Goal: Information Seeking & Learning: Compare options

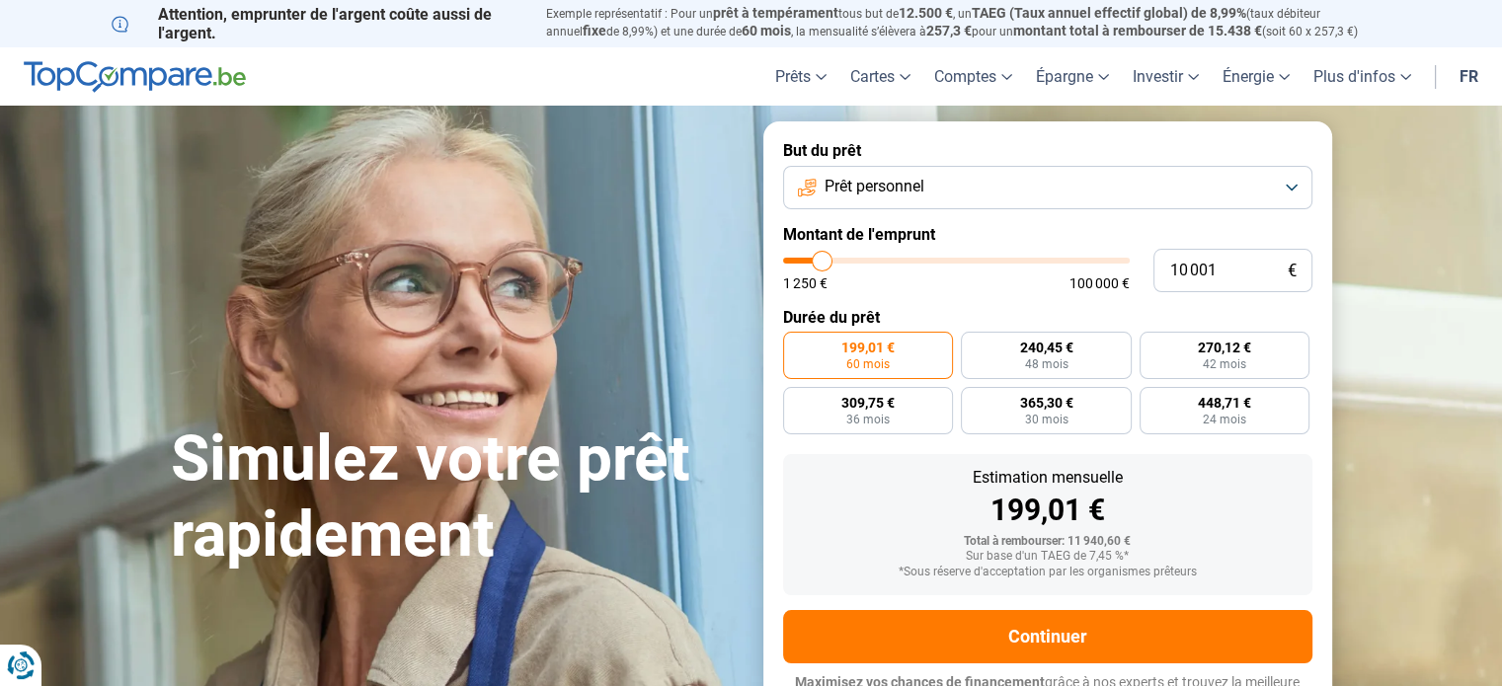
type input "7 000"
type input "7000"
type input "6 000"
type input "6000"
type input "4 500"
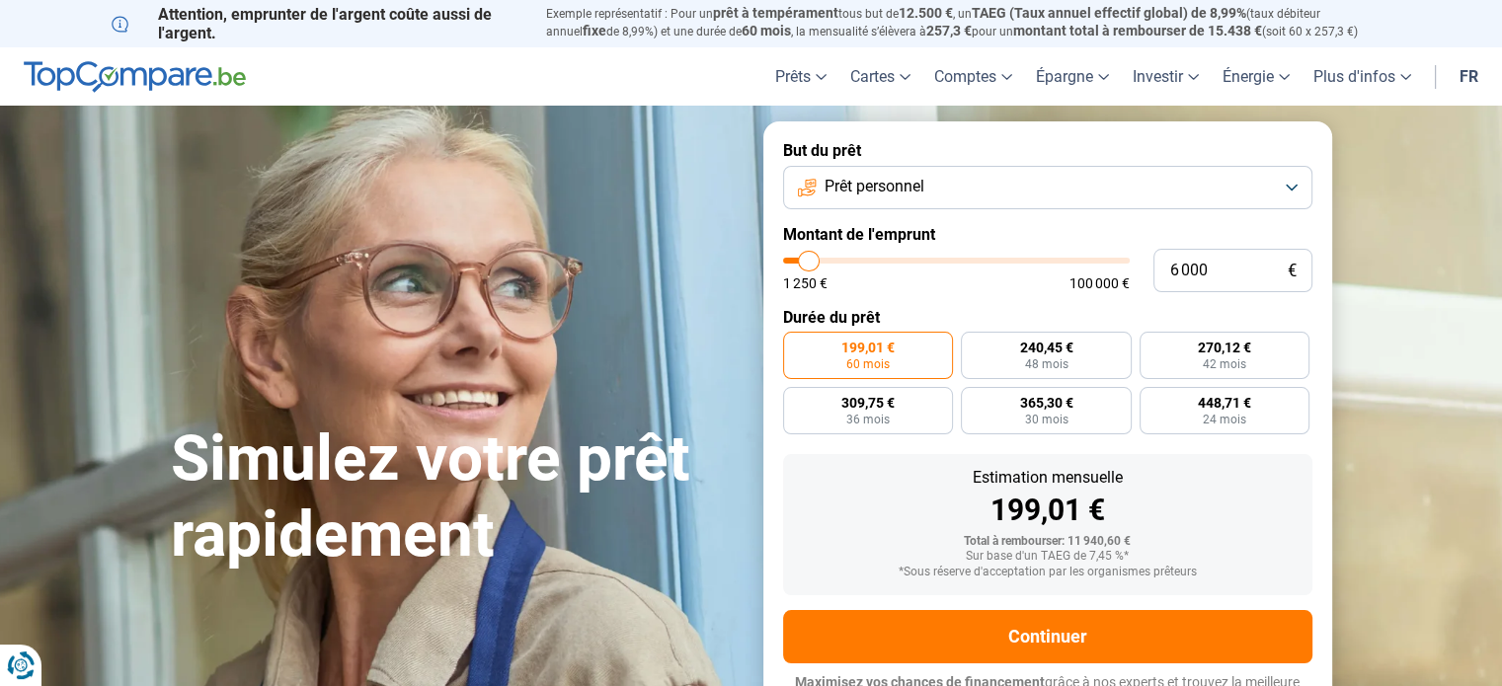
type input "4500"
type input "2 750"
type input "2750"
type input "1 250"
drag, startPoint x: 814, startPoint y: 261, endPoint x: 695, endPoint y: 274, distance: 119.2
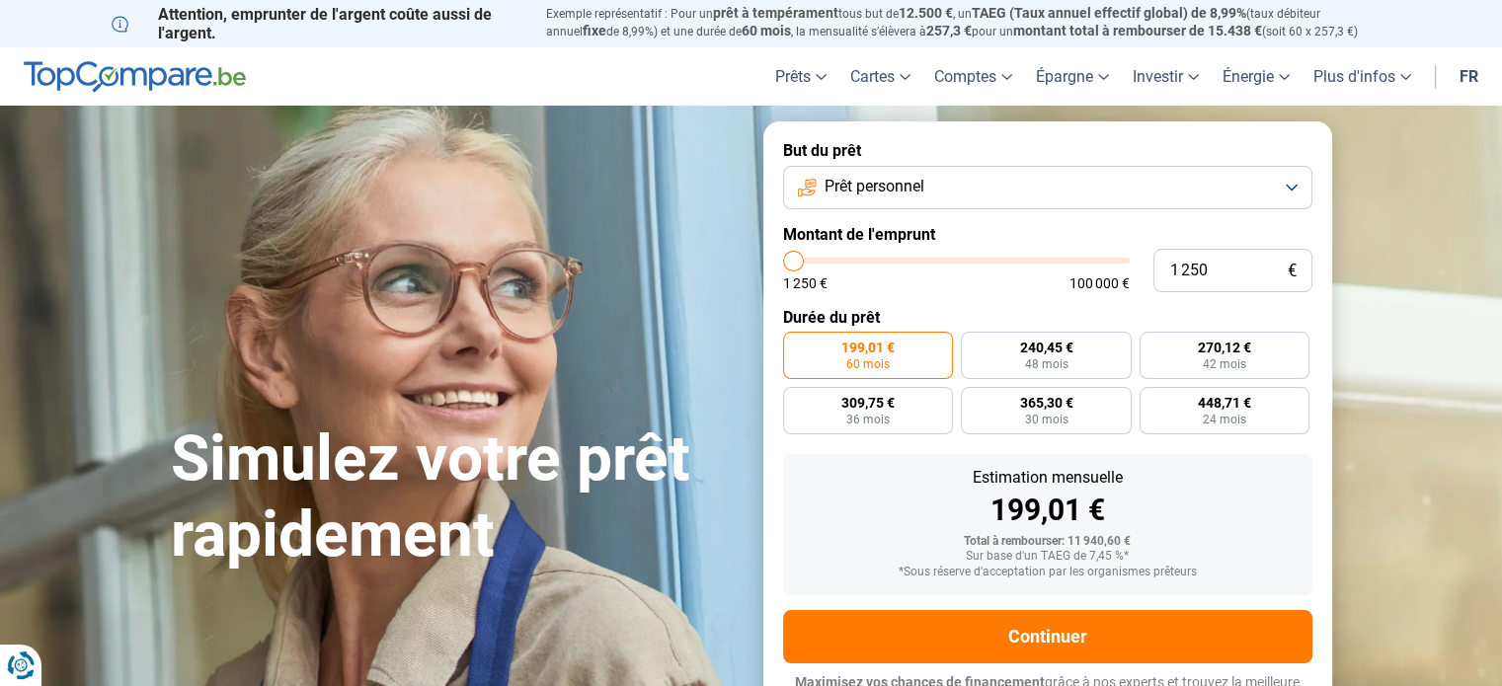
type input "1250"
click at [783, 264] on input "range" at bounding box center [956, 261] width 347 height 6
radio input "true"
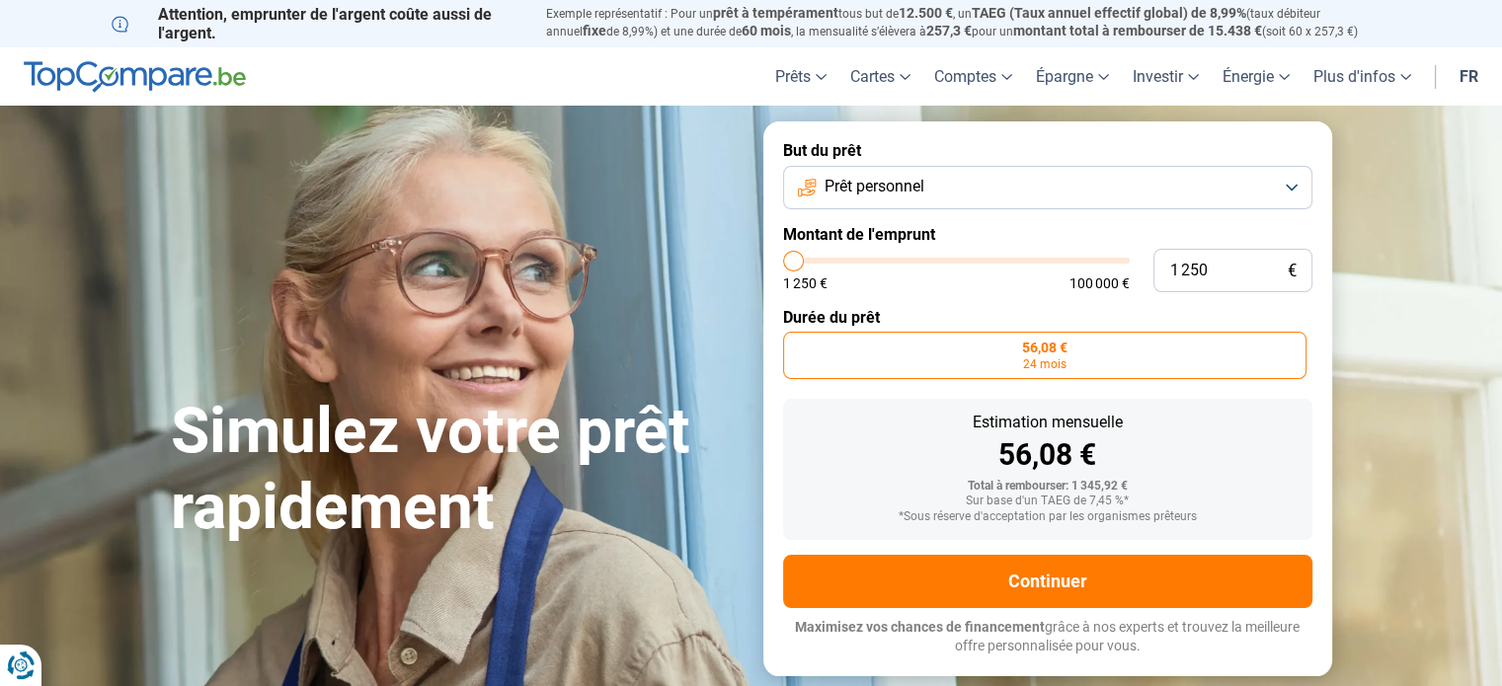
click at [902, 191] on span "Prêt personnel" at bounding box center [875, 187] width 100 height 22
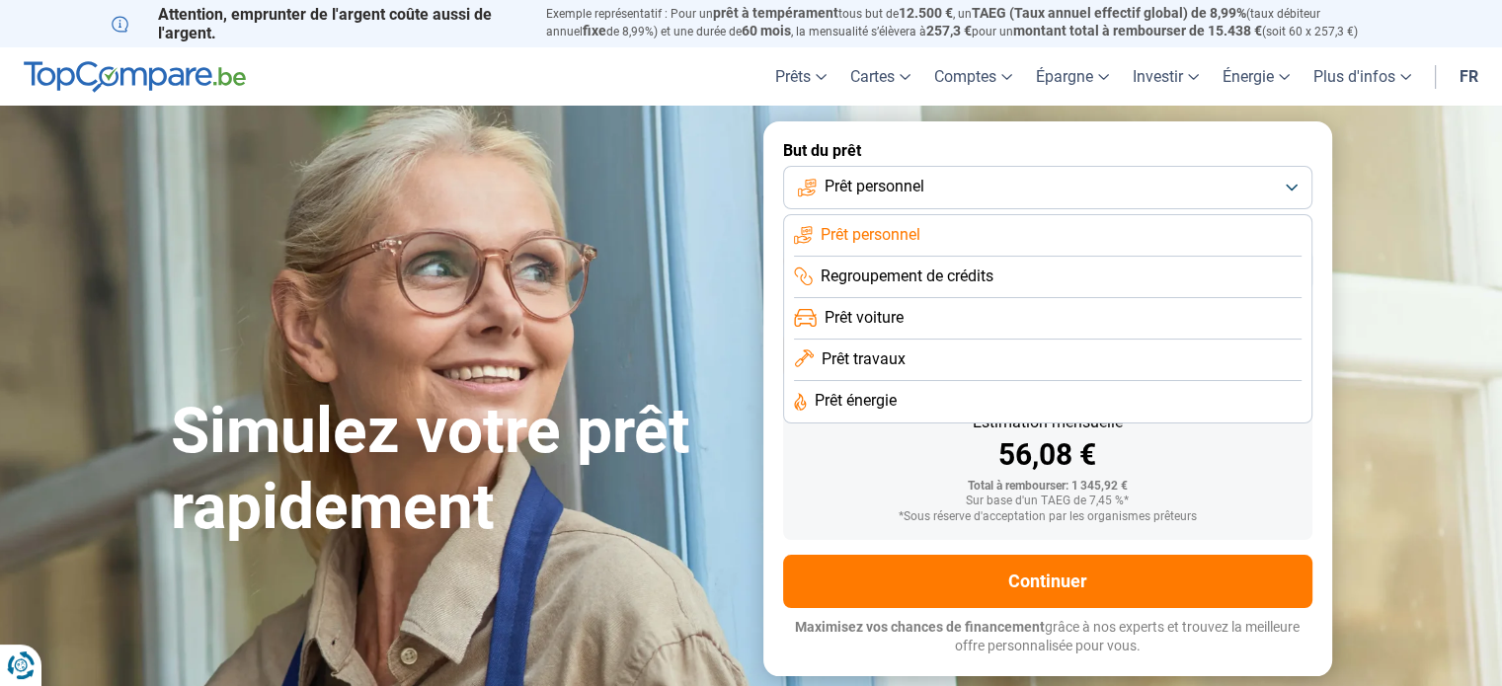
click at [980, 149] on label "But du prêt" at bounding box center [1047, 150] width 529 height 19
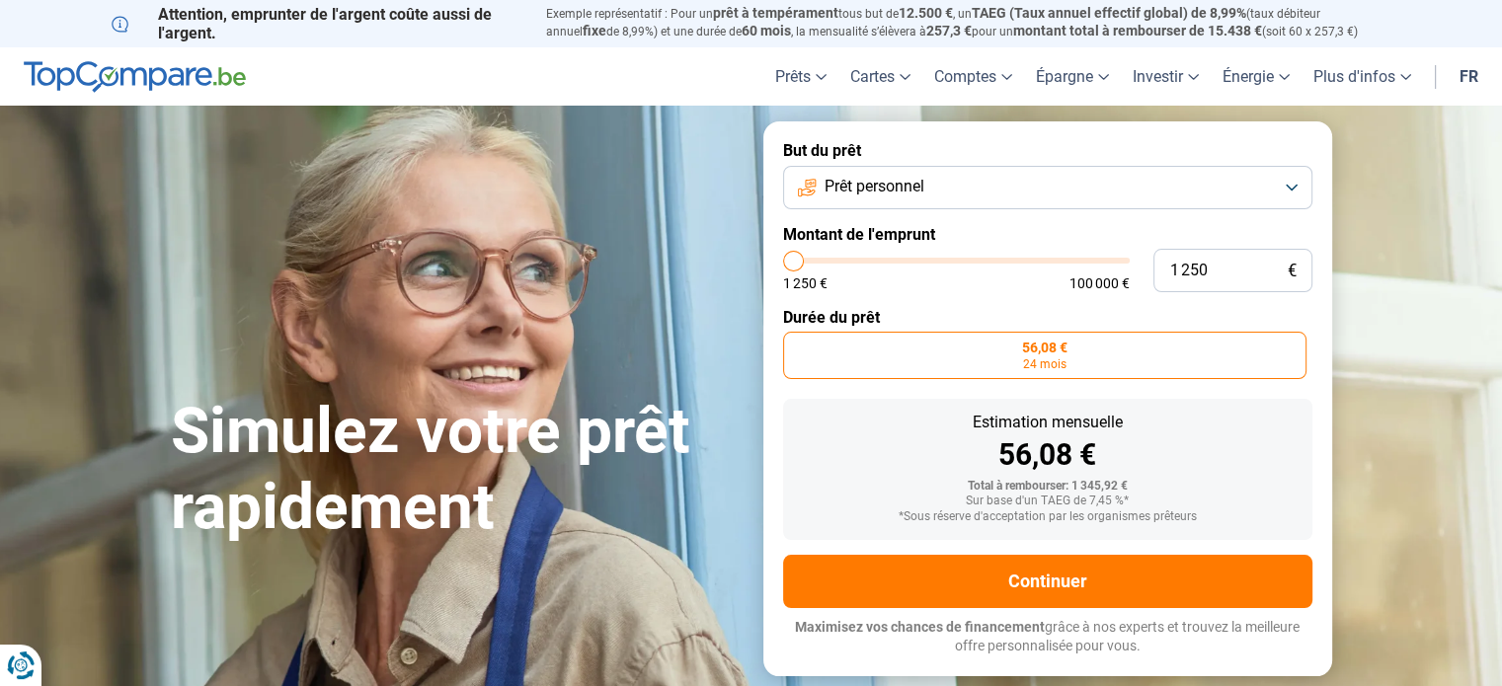
type input "4 750"
type input "4750"
type input "6 000"
type input "6000"
type input "10 500"
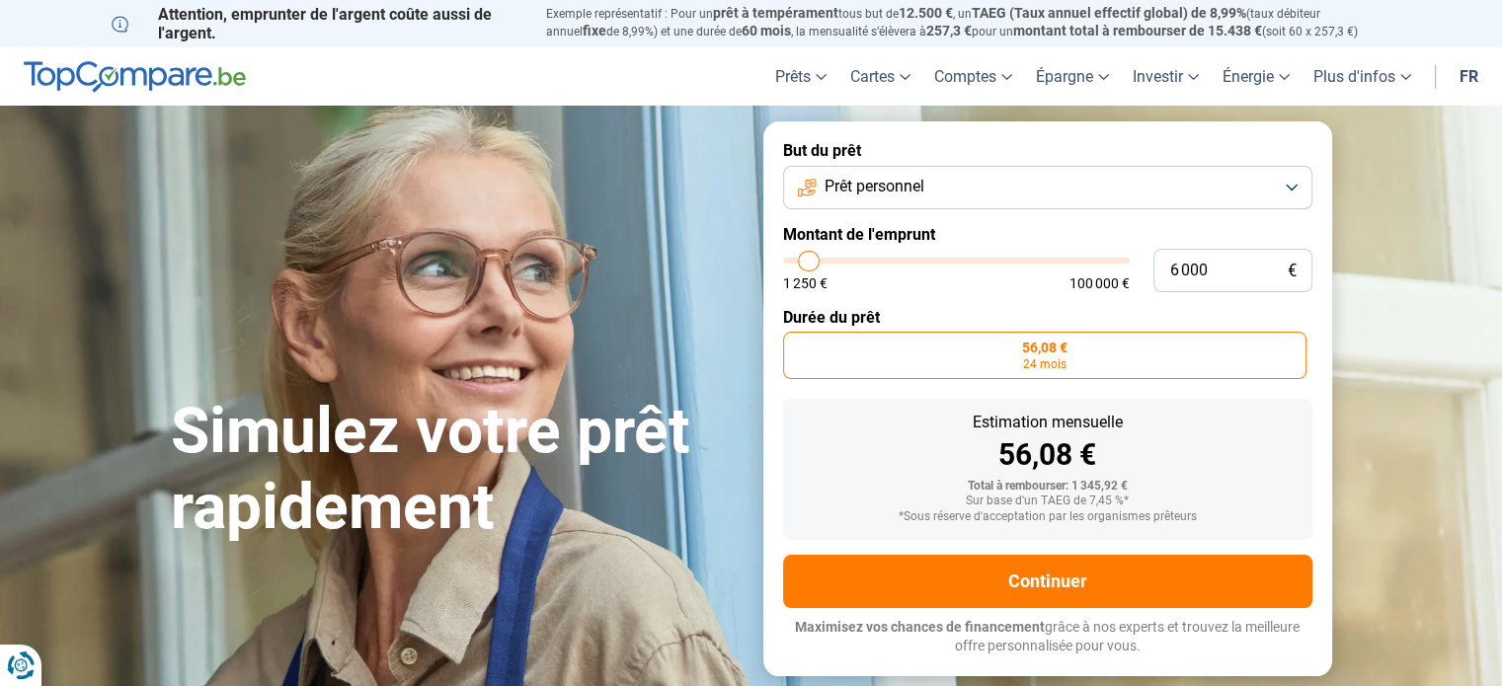
type input "10500"
type input "21 250"
type input "21250"
type input "26 750"
type input "26750"
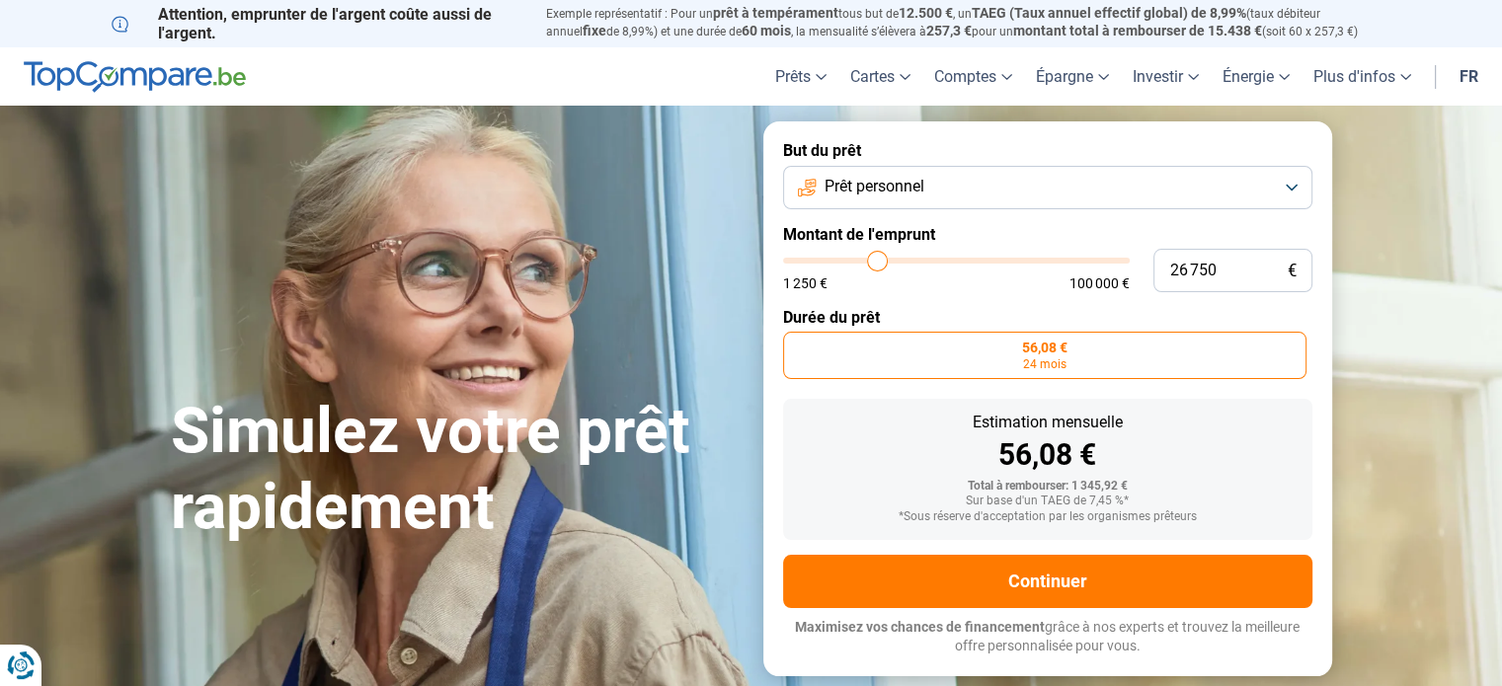
type input "33 500"
type input "33500"
type input "40 750"
type input "40750"
type input "42 000"
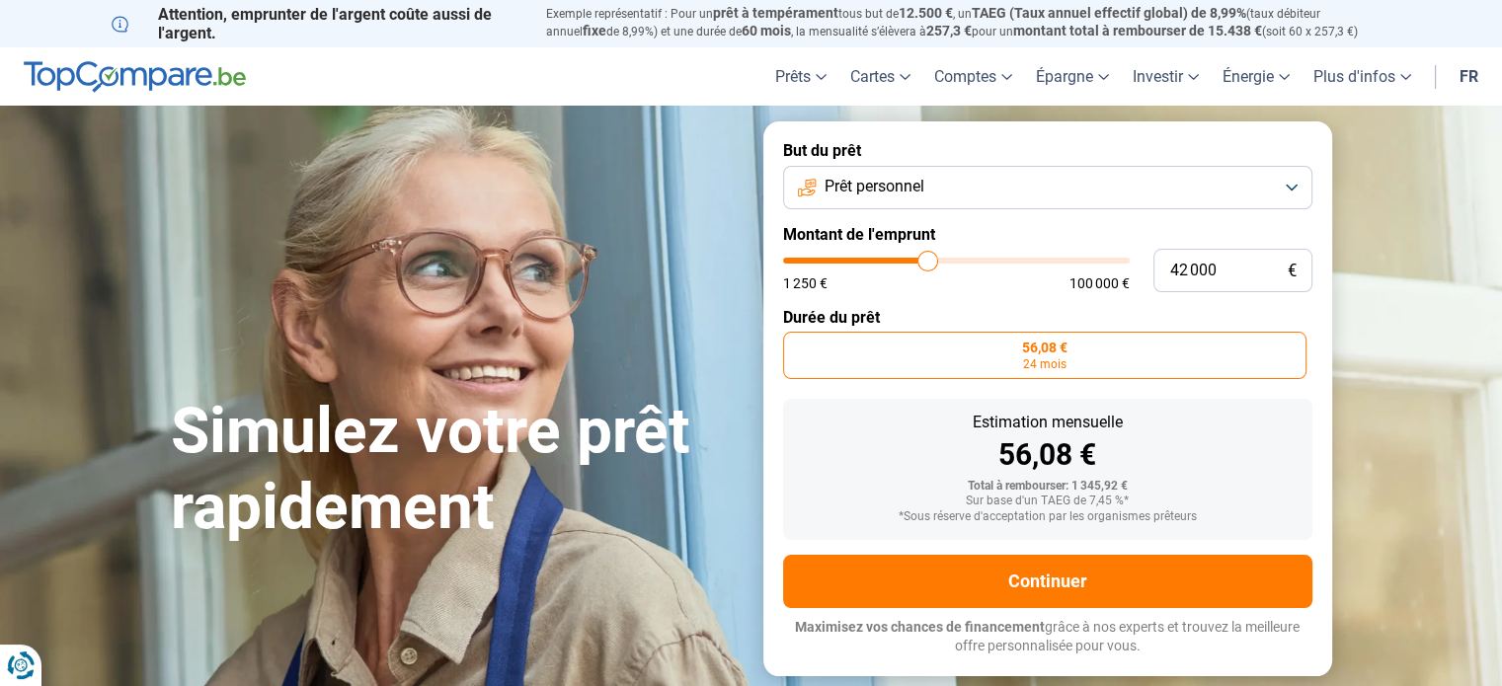
drag, startPoint x: 799, startPoint y: 260, endPoint x: 928, endPoint y: 259, distance: 128.4
type input "42000"
click at [928, 259] on input "range" at bounding box center [956, 261] width 347 height 6
radio input "false"
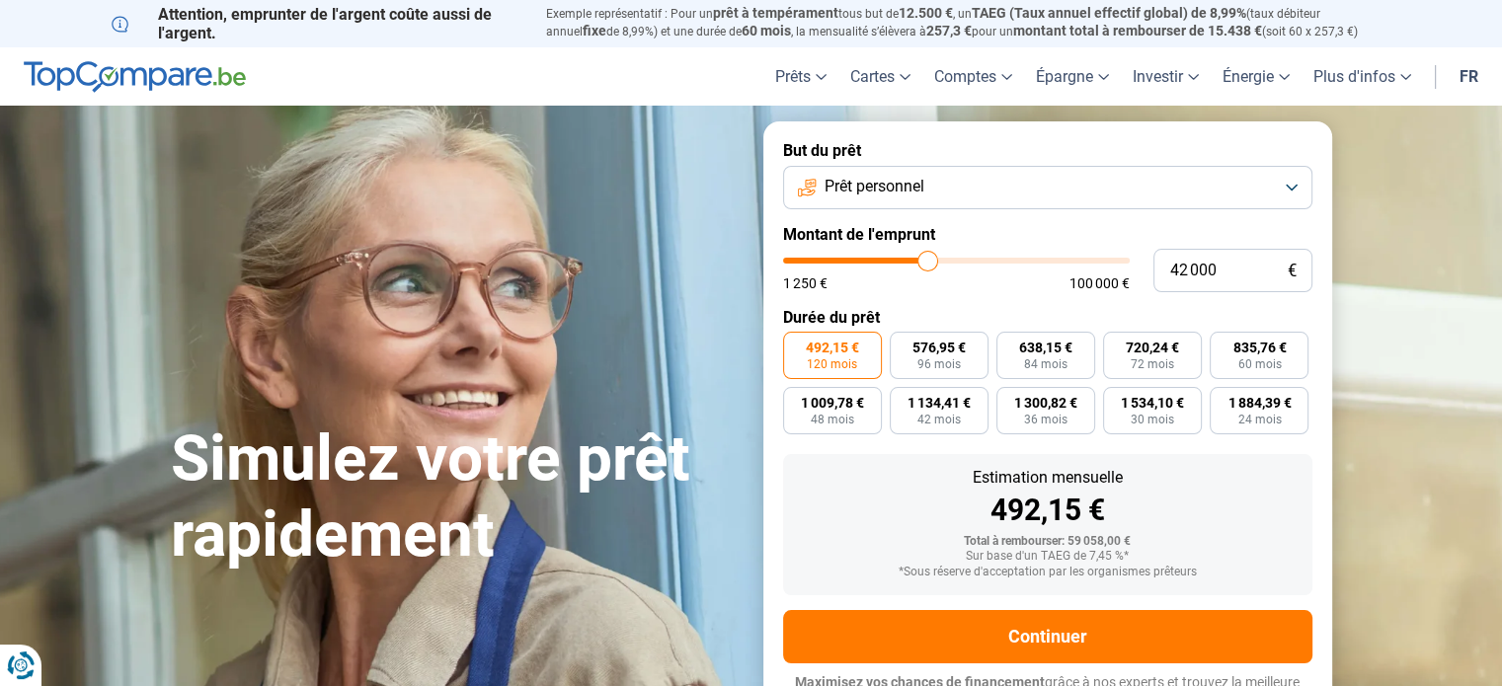
scroll to position [27, 0]
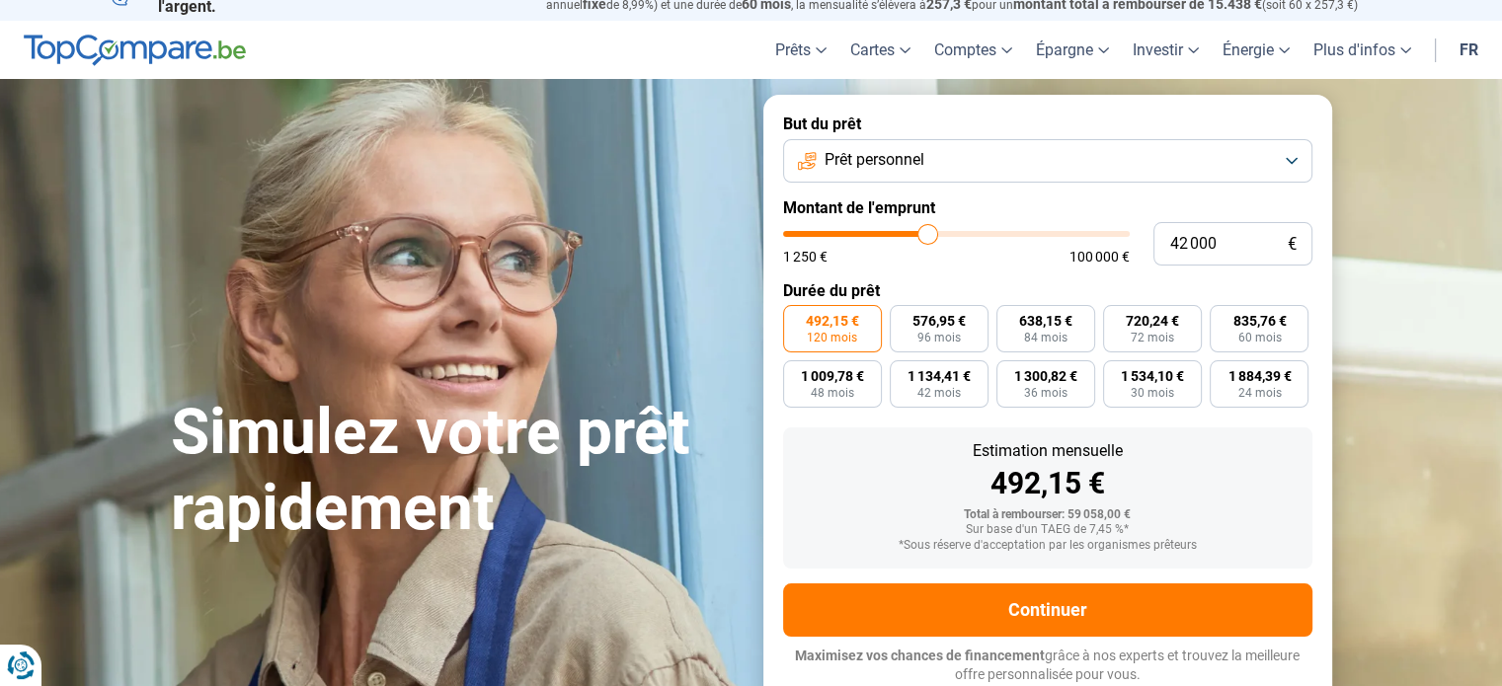
type input "40 500"
type input "40500"
type input "38 750"
type input "38750"
type input "32 750"
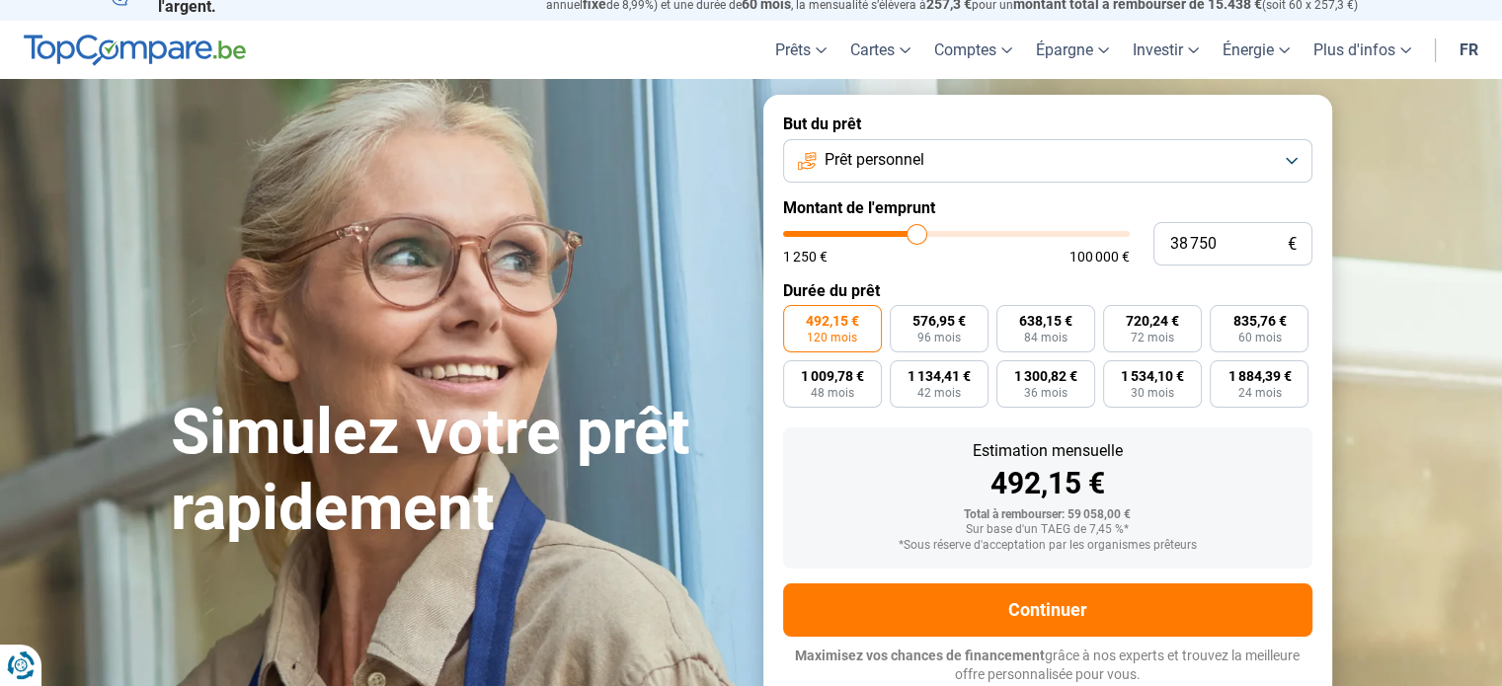
type input "32750"
type input "20 250"
type input "20250"
type input "16 500"
type input "16500"
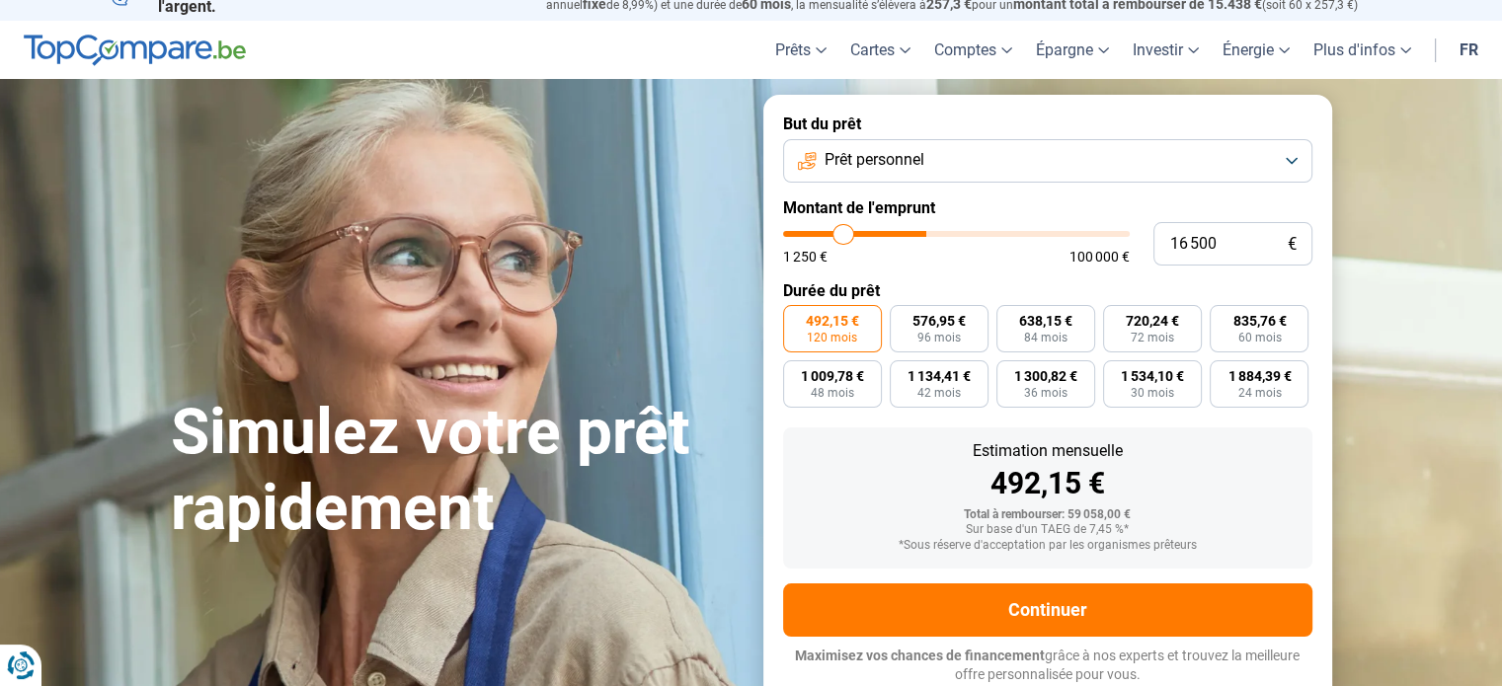
type input "1 250"
drag, startPoint x: 924, startPoint y: 236, endPoint x: 734, endPoint y: 232, distance: 189.7
type input "1250"
click at [783, 232] on input "range" at bounding box center [956, 234] width 347 height 6
radio input "true"
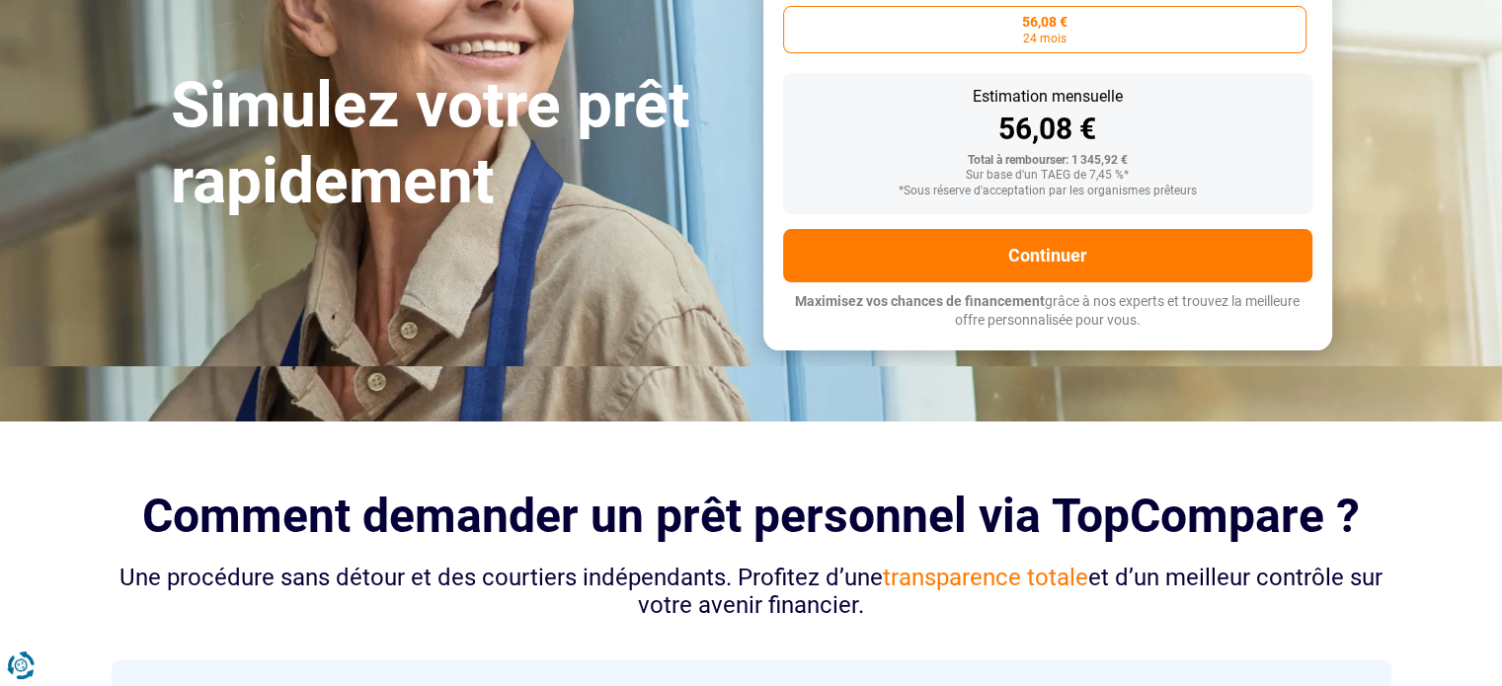
scroll to position [0, 0]
